Goal: Find specific page/section: Find specific page/section

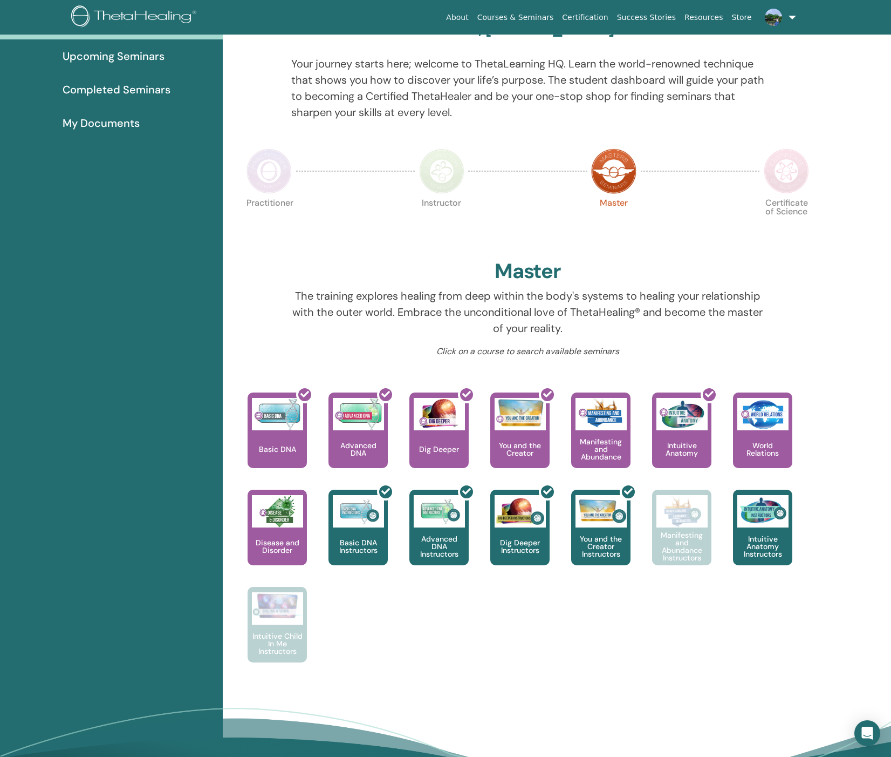
scroll to position [172, 0]
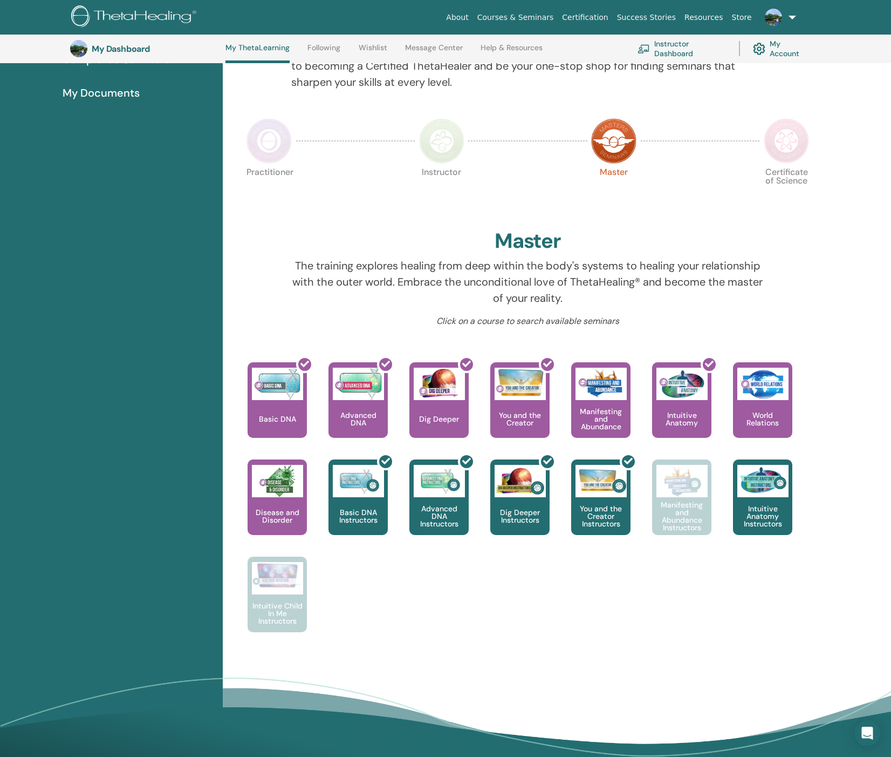
click at [779, 143] on img at bounding box center [786, 140] width 45 height 45
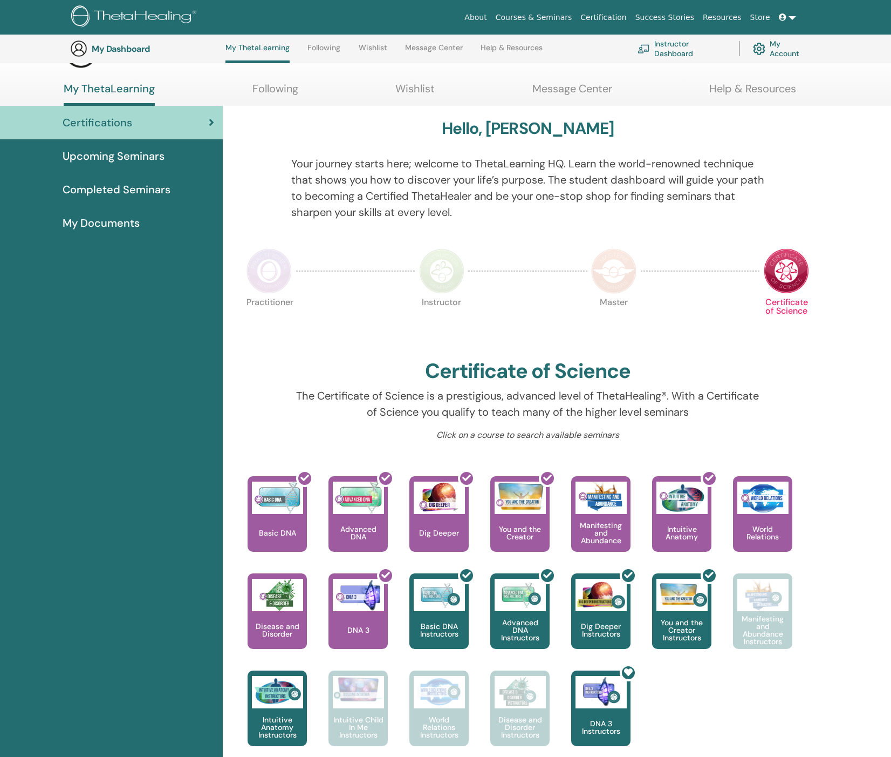
scroll to position [172, 0]
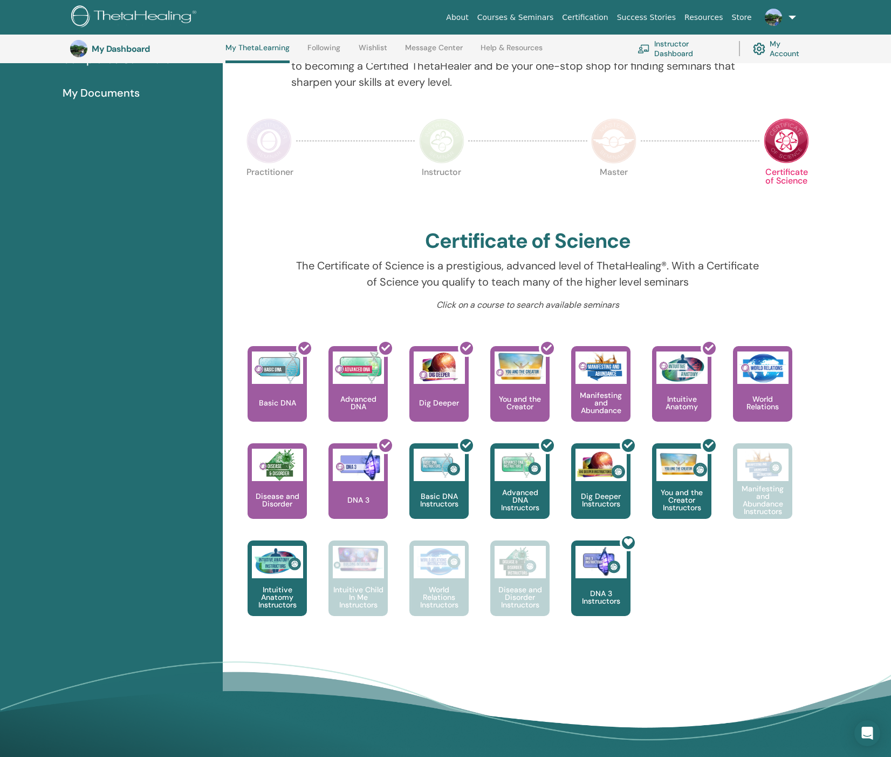
click at [275, 155] on img at bounding box center [269, 140] width 45 height 45
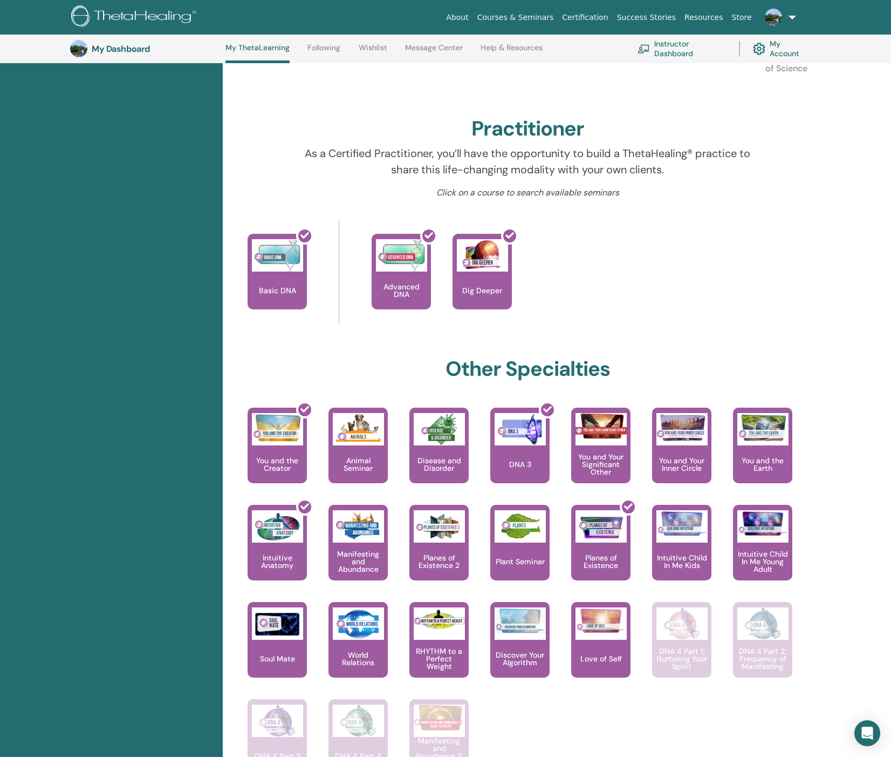
scroll to position [244, 0]
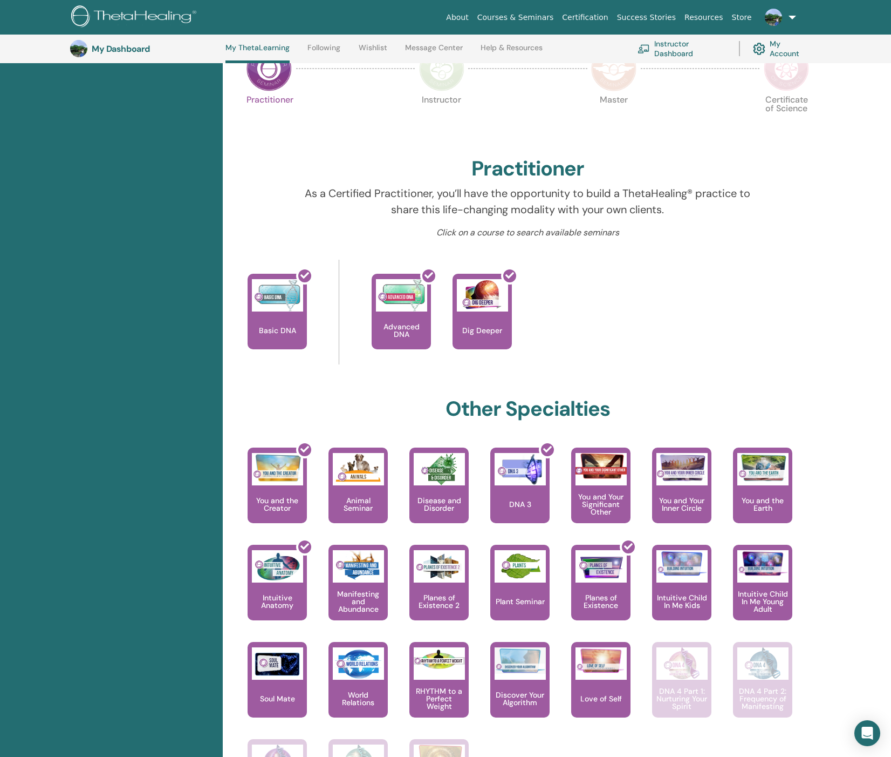
click at [789, 74] on img at bounding box center [786, 68] width 45 height 45
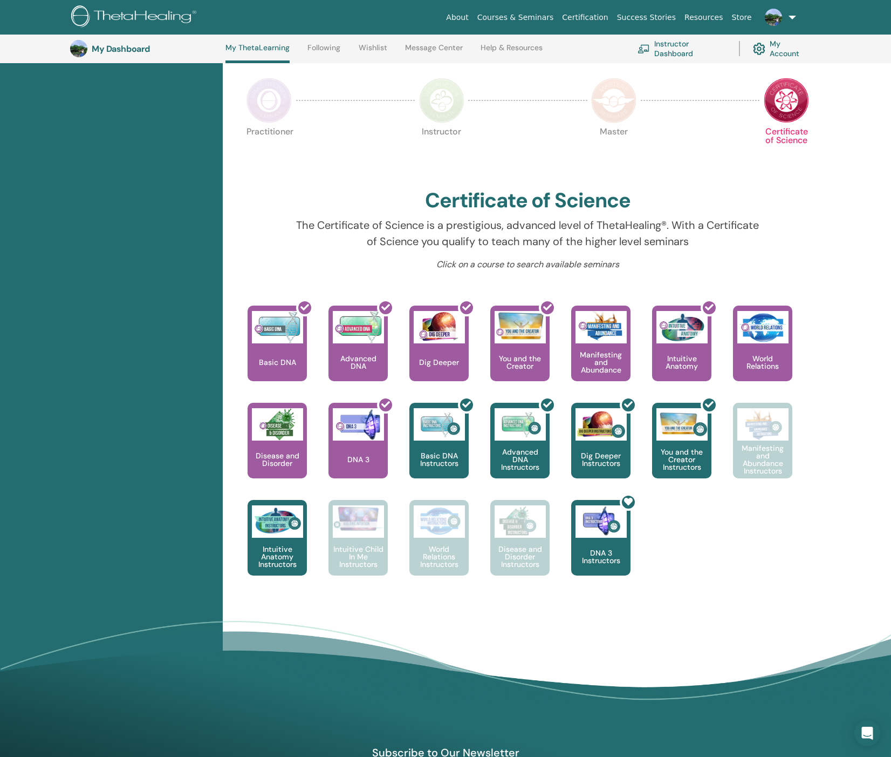
scroll to position [172, 0]
